Goal: Obtain resource: Download file/media

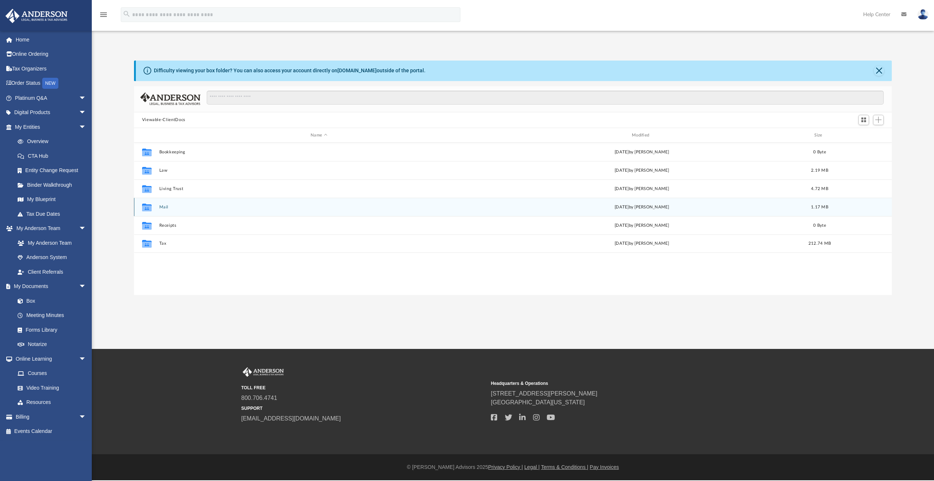
scroll to position [162, 752]
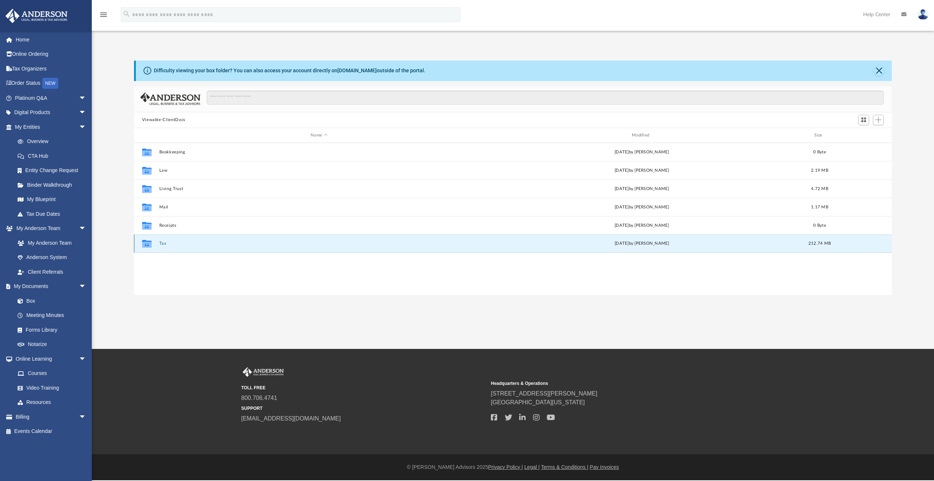
click at [166, 243] on button "Tax" at bounding box center [319, 244] width 320 height 5
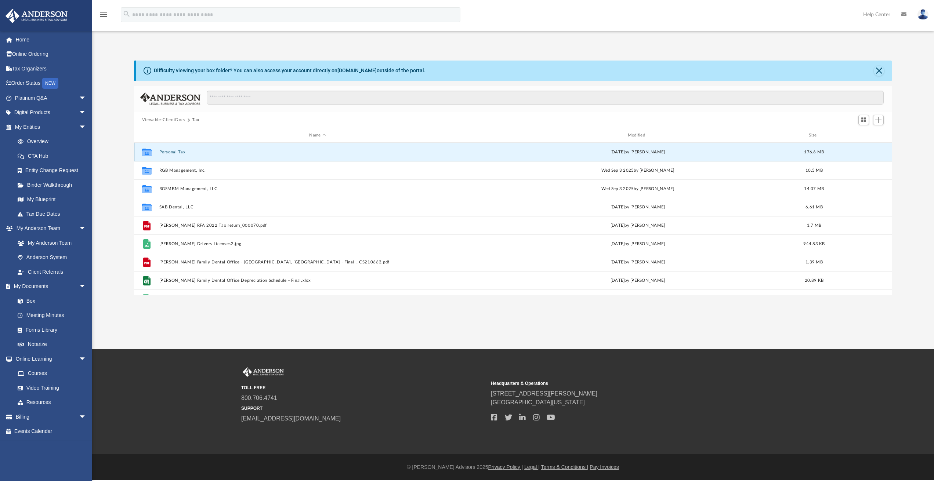
click at [175, 154] on button "Personal Tax" at bounding box center [317, 152] width 317 height 5
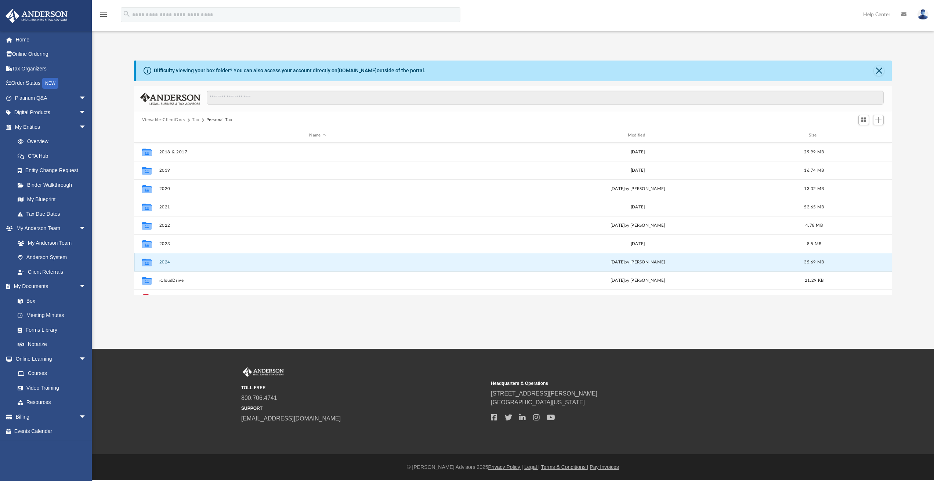
click at [166, 263] on button "2024" at bounding box center [317, 262] width 317 height 5
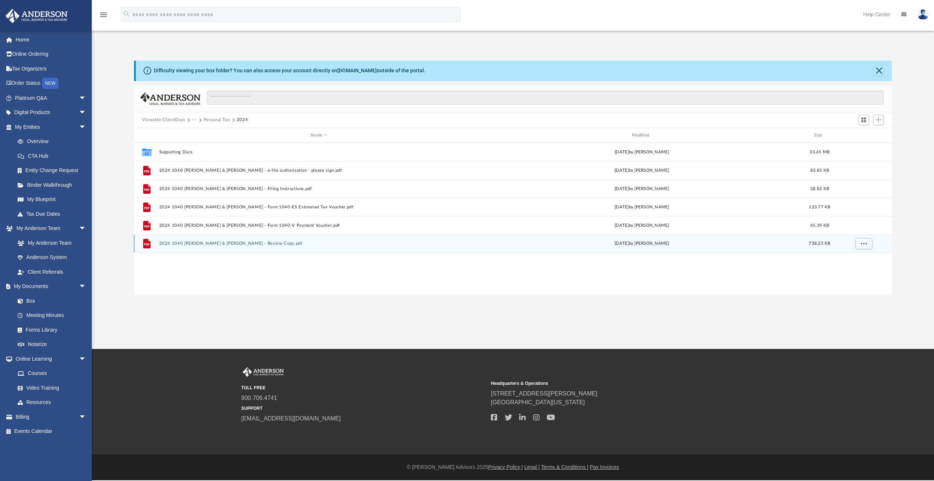
click at [214, 242] on button "2024 1040 [PERSON_NAME] & [PERSON_NAME] - Review Copy.pdf" at bounding box center [319, 244] width 320 height 5
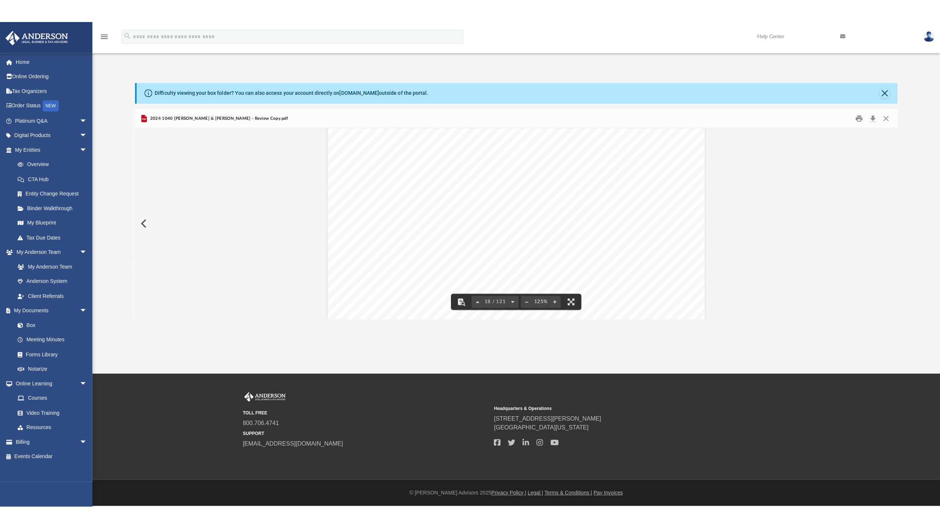
scroll to position [8476, 0]
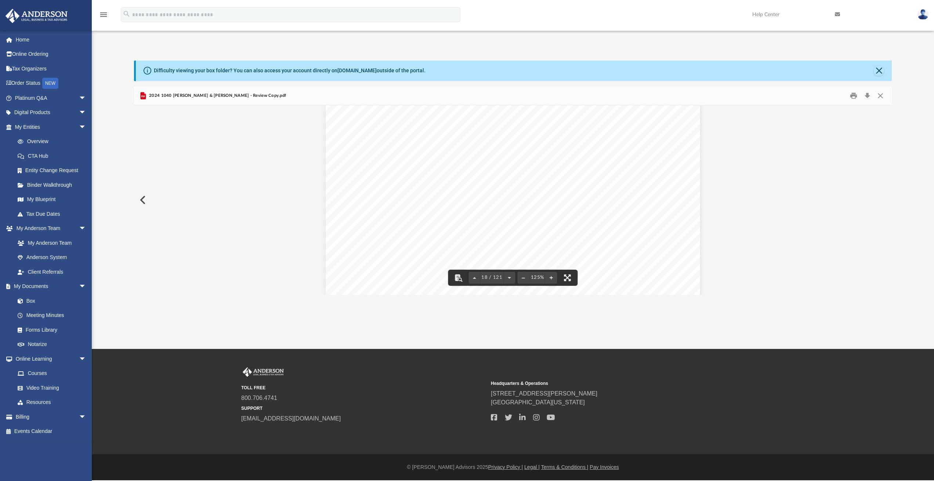
drag, startPoint x: 565, startPoint y: 279, endPoint x: 565, endPoint y: 319, distance: 39.3
click at [565, 279] on button "File preview" at bounding box center [568, 278] width 16 height 16
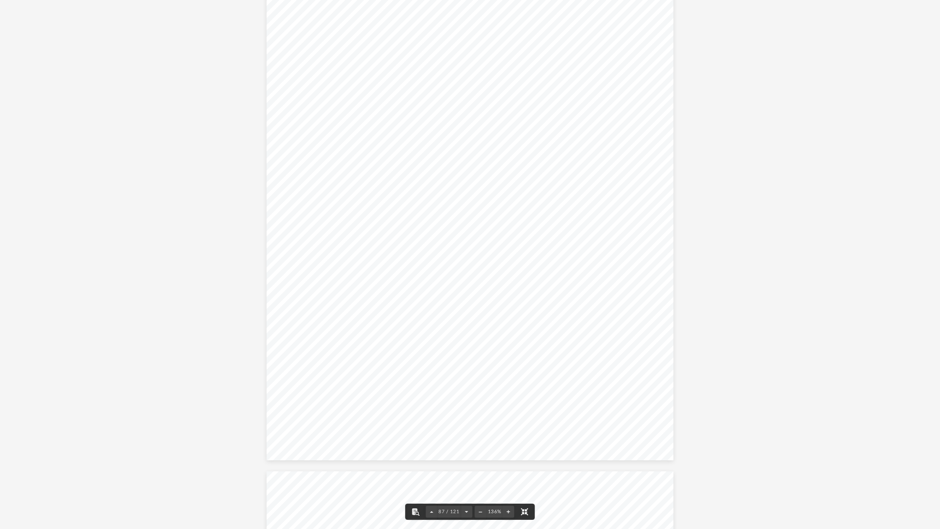
scroll to position [41345, 0]
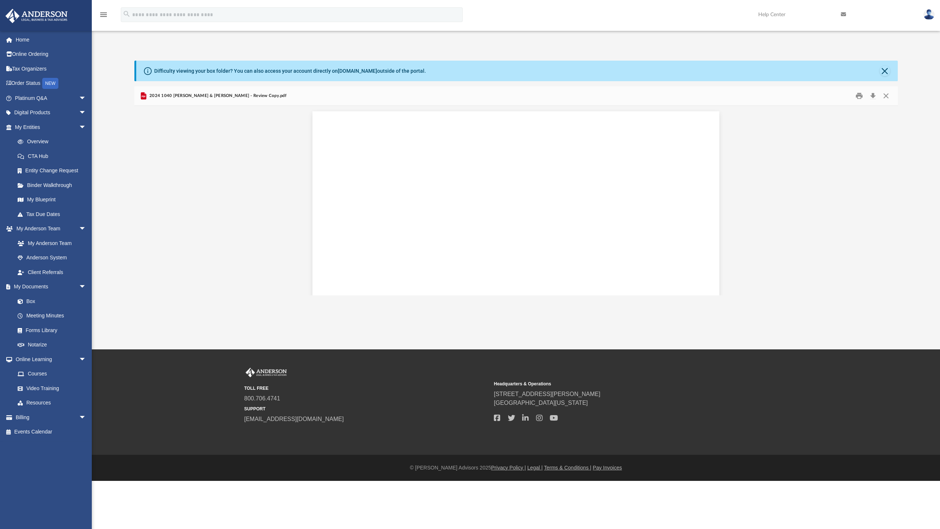
scroll to position [39426, 0]
